Goal: Task Accomplishment & Management: Manage account settings

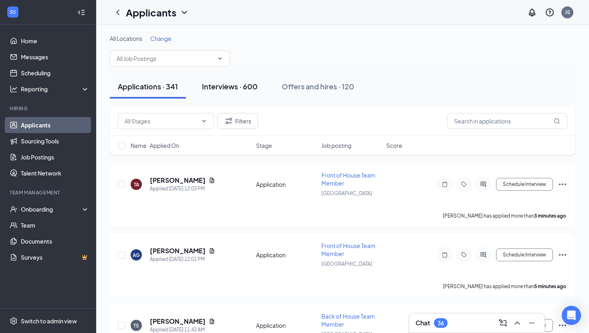
click at [241, 83] on div "Interviews · 600" at bounding box center [230, 86] width 56 height 10
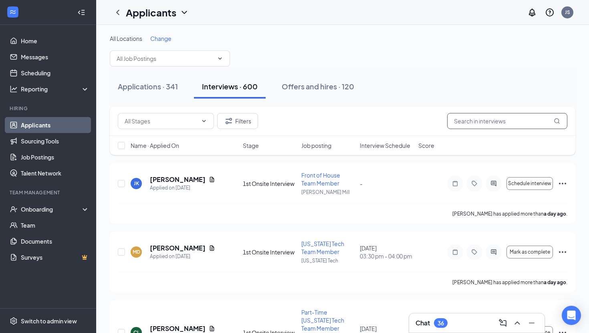
click at [499, 119] on input "text" at bounding box center [507, 121] width 120 height 16
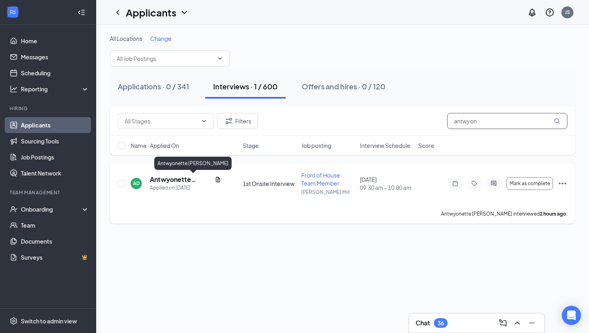
type input "antwyon"
click at [168, 181] on h5 "Antwyonette [PERSON_NAME]" at bounding box center [181, 179] width 62 height 9
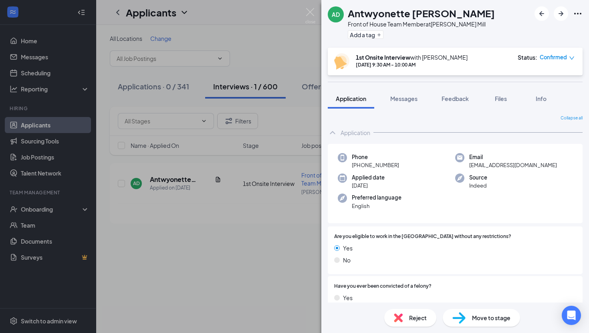
click at [406, 318] on div "Reject" at bounding box center [410, 318] width 52 height 18
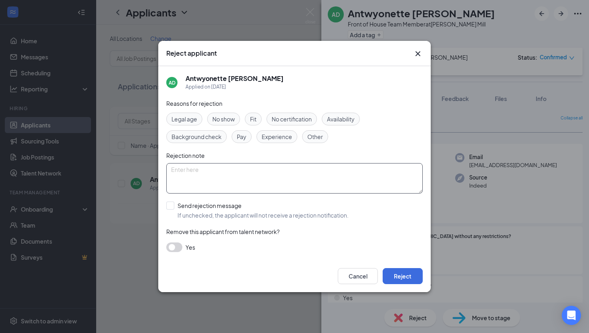
click at [284, 180] on textarea at bounding box center [294, 178] width 257 height 30
type textarea "Could not handle the pressure -EP"
click at [172, 205] on input "Send rejection message If unchecked, the applicant will not receive a rejection…" at bounding box center [257, 211] width 182 height 18
checkbox input "true"
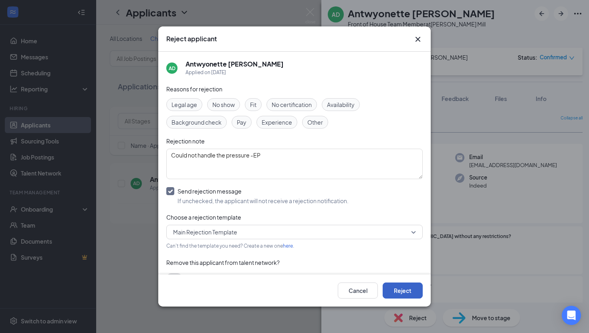
click at [390, 293] on button "Reject" at bounding box center [403, 291] width 40 height 16
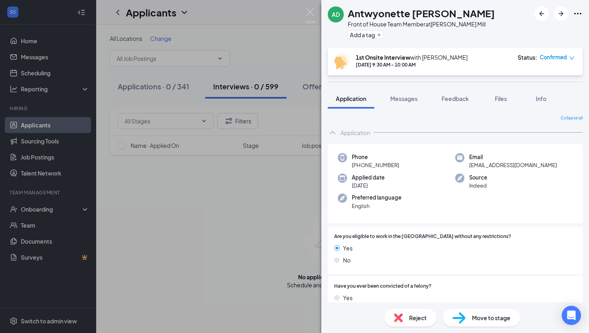
click at [287, 260] on div "AD Antwyonette [PERSON_NAME] Front of House Team Member at [PERSON_NAME][GEOGRA…" at bounding box center [294, 166] width 589 height 333
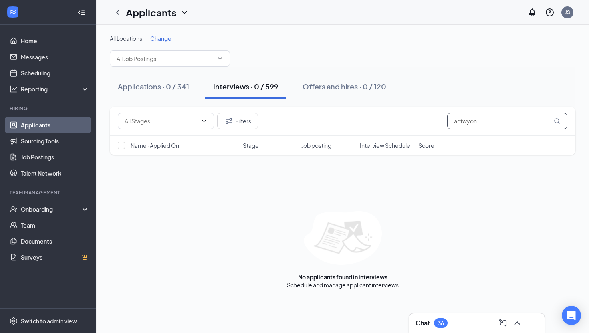
click at [467, 126] on input "antwyon" at bounding box center [507, 121] width 120 height 16
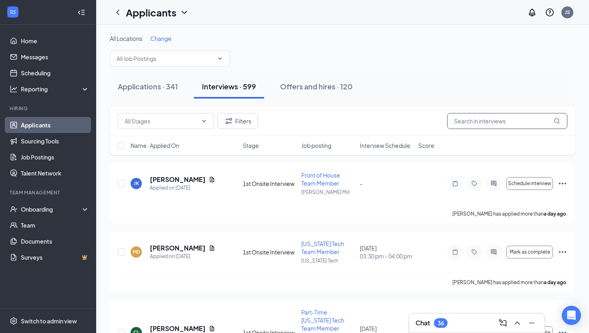
click at [470, 126] on input "text" at bounding box center [507, 121] width 120 height 16
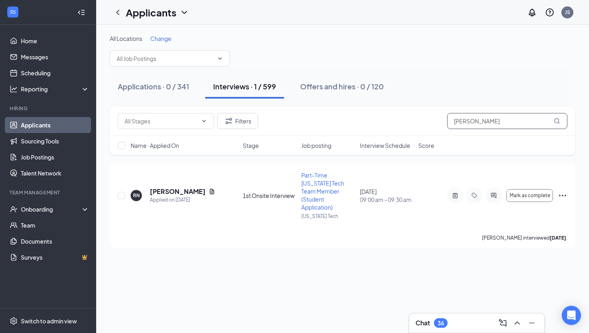
type input "[PERSON_NAME]"
click at [168, 188] on h5 "[PERSON_NAME]" at bounding box center [178, 191] width 56 height 9
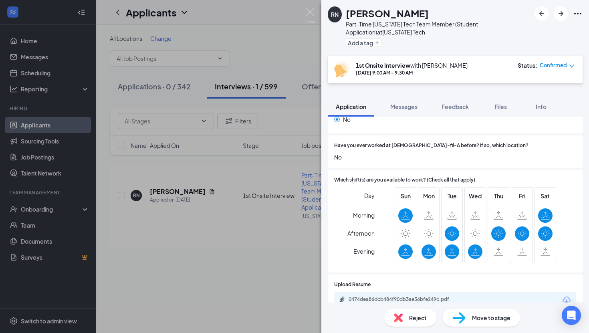
scroll to position [645, 0]
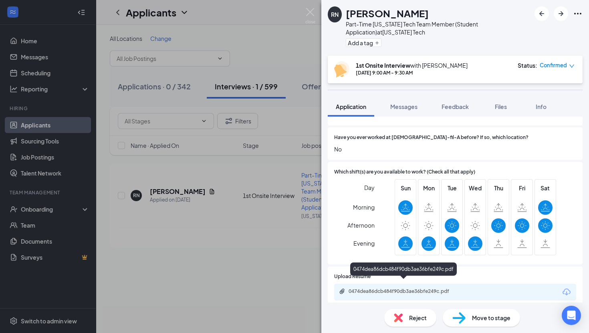
click at [420, 288] on div "0474dea86dcb484f90db3ae36bfe249c.pdf" at bounding box center [405, 291] width 112 height 6
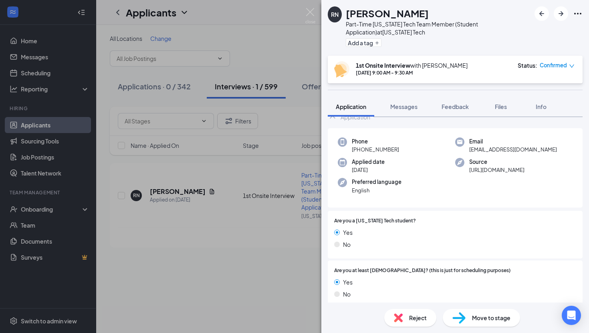
scroll to position [0, 0]
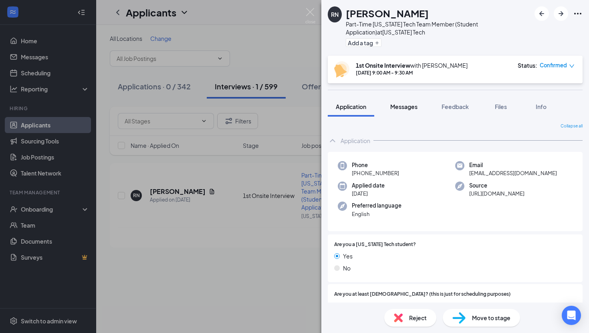
click at [405, 109] on span "Messages" at bounding box center [403, 106] width 27 height 7
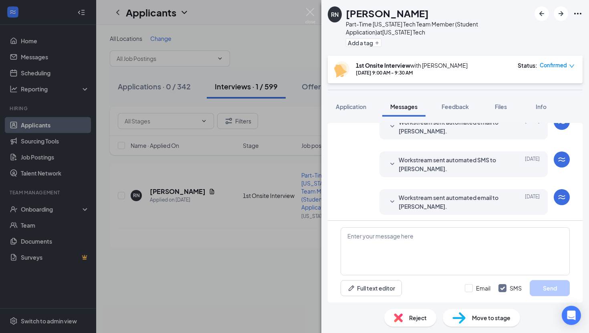
scroll to position [238, 0]
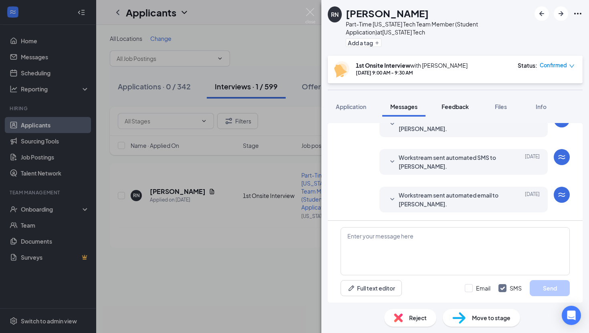
click at [453, 103] on span "Feedback" at bounding box center [455, 106] width 27 height 7
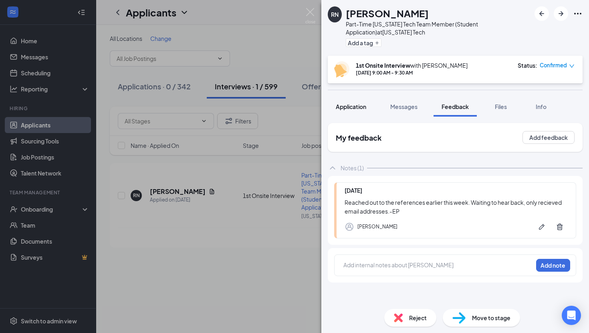
click at [359, 106] on span "Application" at bounding box center [351, 106] width 30 height 7
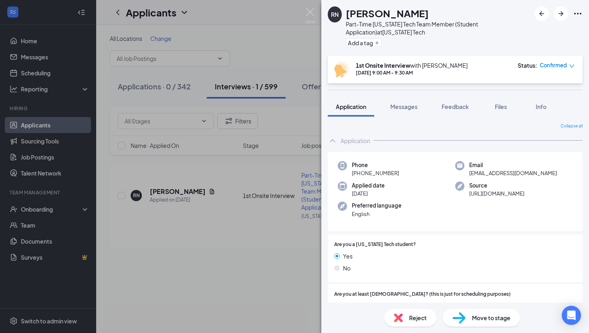
click at [485, 321] on span "Move to stage" at bounding box center [491, 317] width 38 height 9
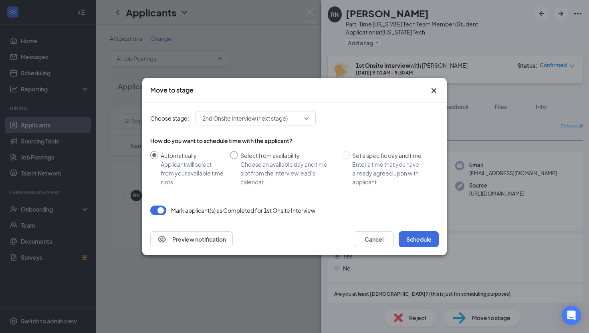
click at [271, 176] on div "Choose an available day and time slot from the interview lead’s calendar" at bounding box center [287, 173] width 95 height 26
click at [238, 159] on input "Select from availability Choose an available day and time slot from the intervi…" at bounding box center [234, 155] width 8 height 8
radio input "true"
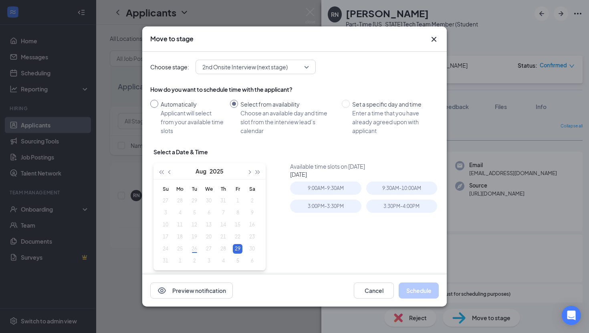
click at [169, 107] on div "Automatically" at bounding box center [192, 104] width 63 height 9
click at [158, 107] on input "Automatically Applicant will select from your available time slots" at bounding box center [154, 104] width 8 height 8
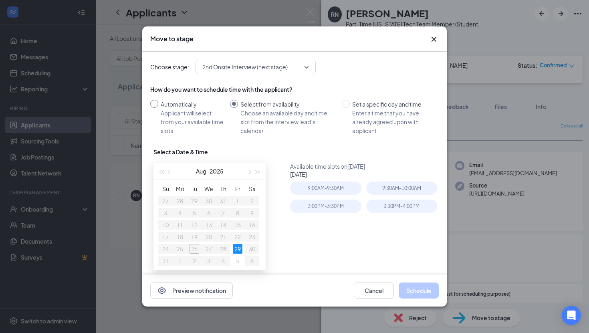
radio input "true"
radio input "false"
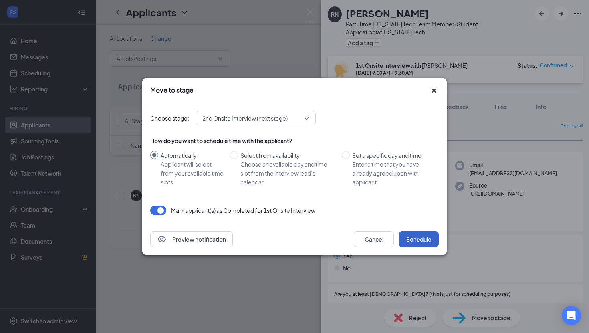
click at [424, 241] on button "Schedule" at bounding box center [419, 239] width 40 height 16
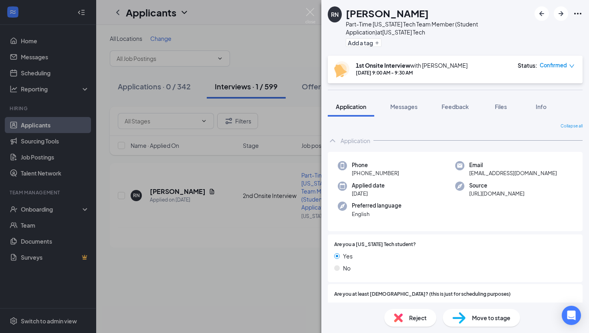
click at [299, 257] on div "RN [PERSON_NAME] Part-Time [US_STATE] Tech Team Member (Student Application) at…" at bounding box center [294, 166] width 589 height 333
